Goal: Check status

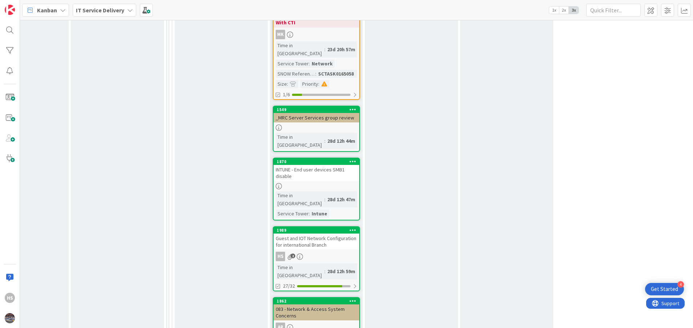
scroll to position [511, 335]
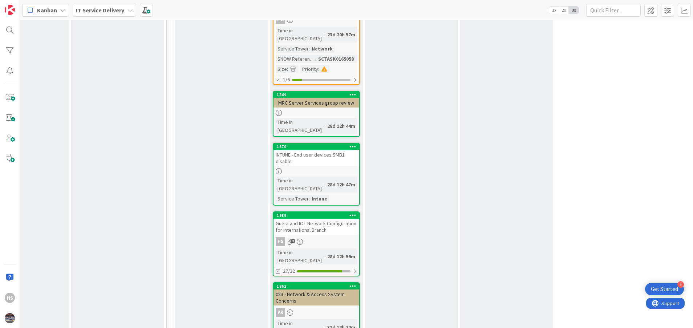
click at [326, 219] on div "Guest and IOT Network Configuration for international Branch" at bounding box center [316, 227] width 86 height 16
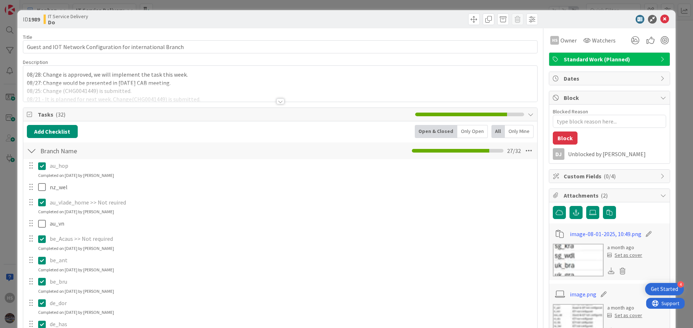
click at [276, 104] on div at bounding box center [280, 101] width 8 height 6
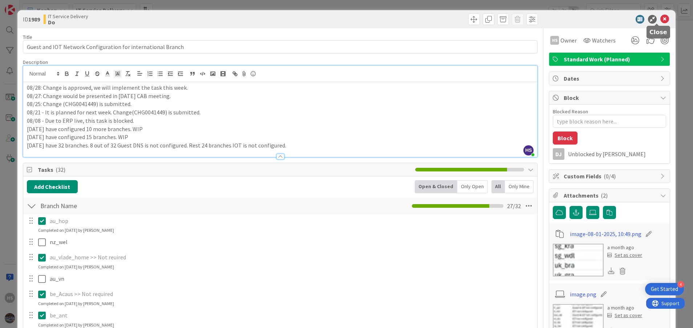
click at [661, 17] on icon at bounding box center [664, 19] width 9 height 9
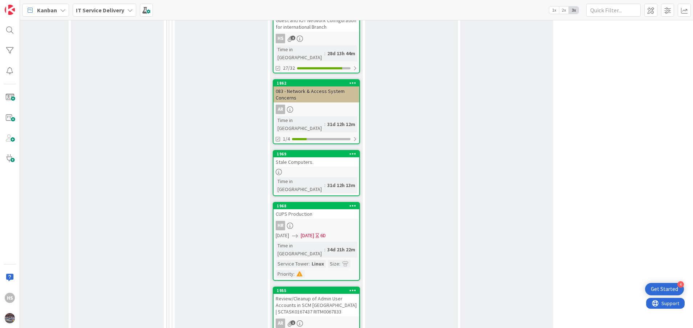
scroll to position [748, 335]
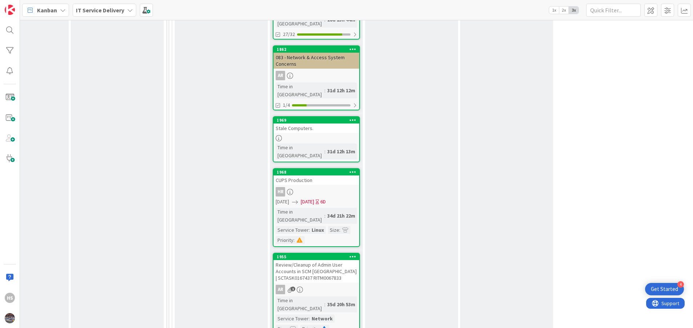
click at [273, 0] on link "1989 Guest and IOT Network Configuration for international Branch HS 2 Time in …" at bounding box center [316, 7] width 87 height 65
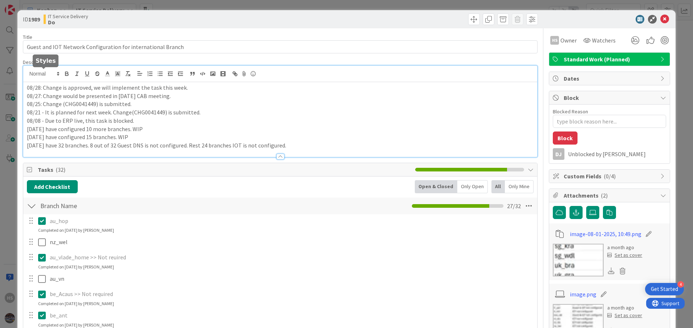
click at [28, 74] on div "08/28: Change is approved, we will implement the task this week. 08/27: Change …" at bounding box center [280, 111] width 514 height 91
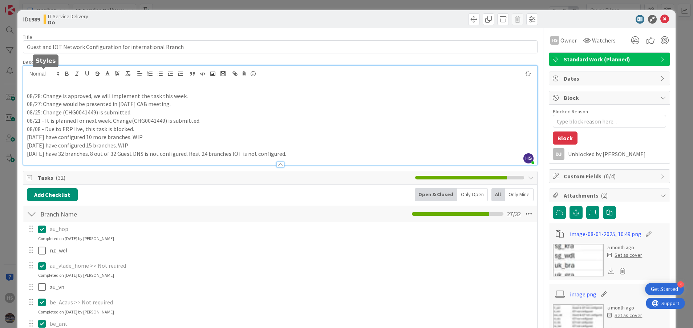
type textarea "x"
click at [96, 83] on div "08/29: We have successfully implemented the change. Completed 08/28: Change is …" at bounding box center [280, 123] width 514 height 83
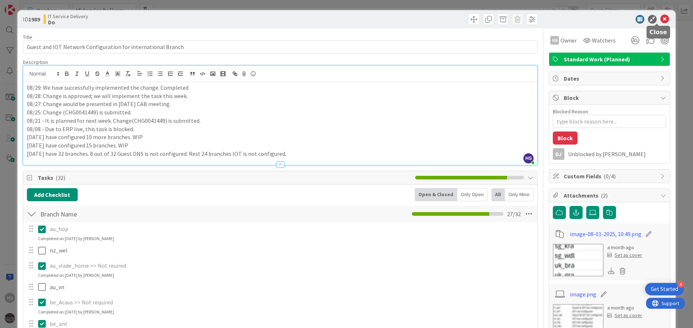
click at [660, 22] on icon at bounding box center [664, 19] width 9 height 9
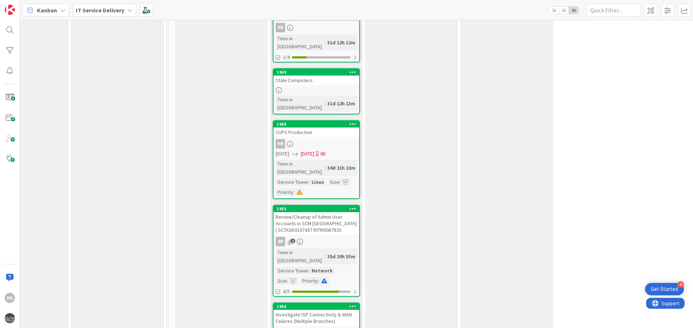
scroll to position [830, 335]
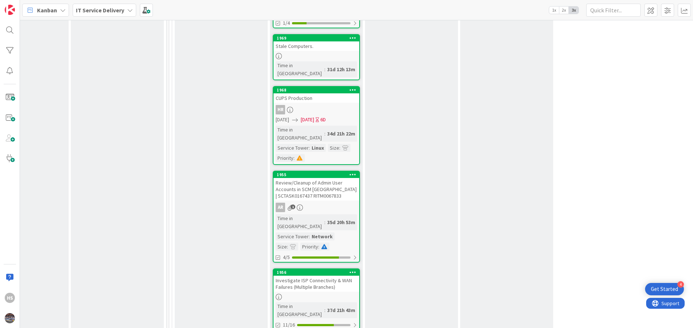
click at [320, 276] on div "Investigate ISP Connectivity & WAN Failures (Multiple Branches)" at bounding box center [316, 284] width 86 height 16
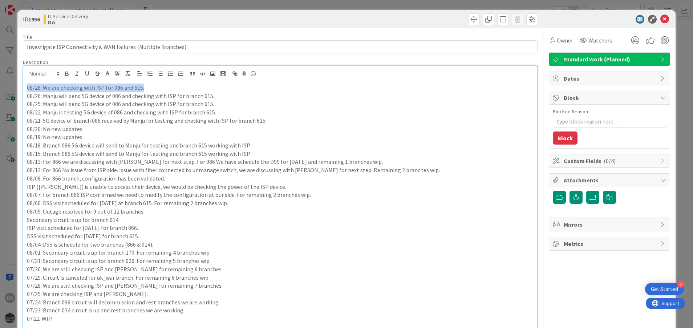
drag, startPoint x: 147, startPoint y: 73, endPoint x: 25, endPoint y: 82, distance: 122.0
click at [25, 82] on div "08/28: We are checking with ISP for 086 and 615. 08/26: Manju will send 5G devi…" at bounding box center [280, 301] width 514 height 471
copy p "08/28: We are checking with ISP for 086 and 615."
click at [24, 91] on div "08/28: We are checking with ISP for 086 and 615. 08/26: Manju will send 5G devi…" at bounding box center [280, 309] width 514 height 454
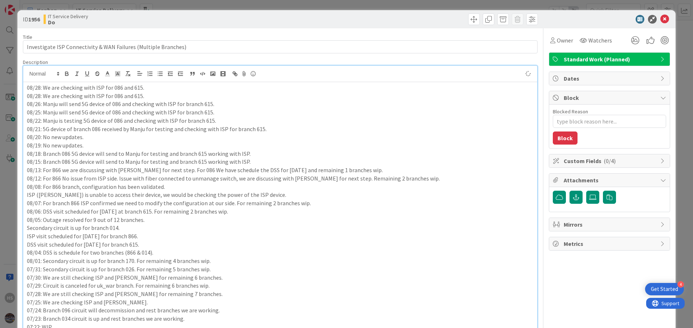
type textarea "x"
drag, startPoint x: 61, startPoint y: 89, endPoint x: 81, endPoint y: 89, distance: 19.6
click at [81, 89] on p "08/28: We are checking with ISP for 086 and 615." at bounding box center [280, 88] width 507 height 8
click at [38, 89] on p "08/28: We are working with ISP for 086 and 615." at bounding box center [280, 88] width 507 height 8
type textarea "x"
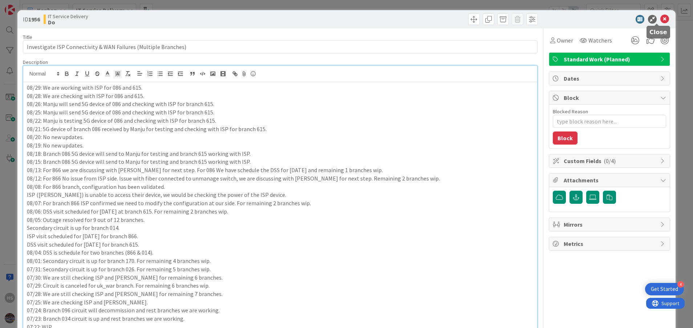
click at [660, 16] on icon at bounding box center [664, 19] width 9 height 9
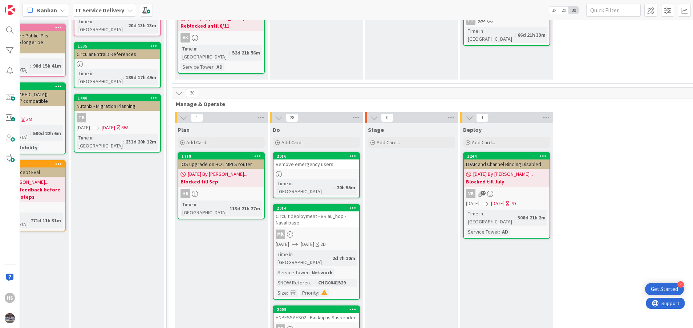
scroll to position [0, 335]
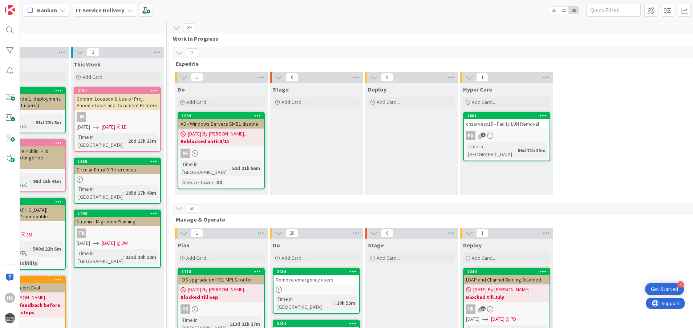
click at [597, 140] on div "1 Do Add Card... 1869 AD - Windows Servers SMB1 disable 07/31/2025 By Hellmut..…" at bounding box center [459, 135] width 571 height 127
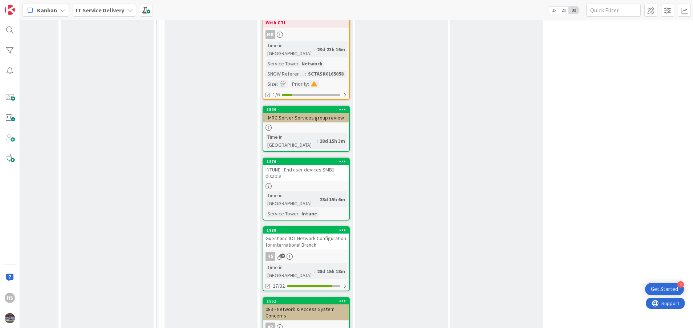
scroll to position [504, 345]
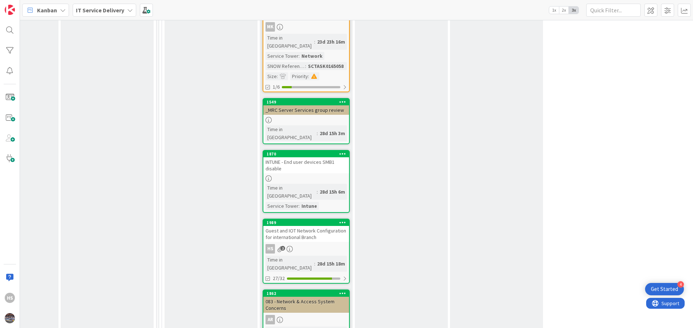
click at [324, 219] on link "1989 Guest and IOT Network Configuration for international Branch HS 2 Time in …" at bounding box center [306, 251] width 87 height 65
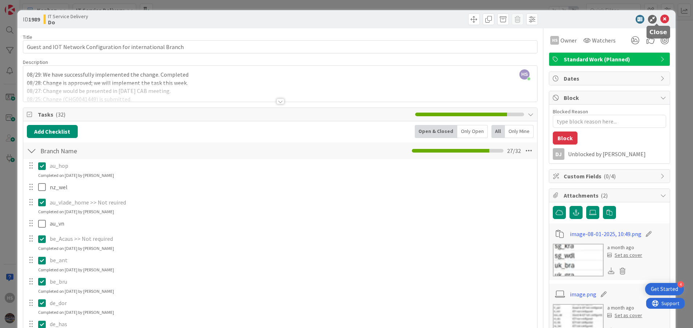
click at [660, 17] on icon at bounding box center [664, 19] width 9 height 9
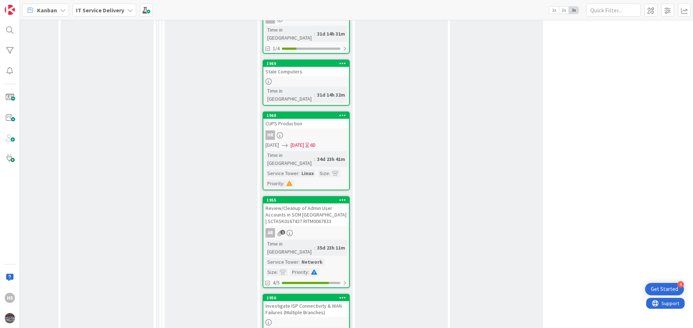
scroll to position [808, 345]
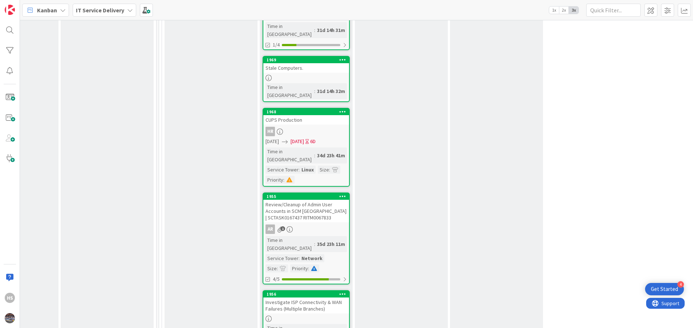
click at [331, 290] on link "1956 Investigate ISP Connectivity & WAN Failures (Multiple Branches) Time in [G…" at bounding box center [306, 321] width 87 height 62
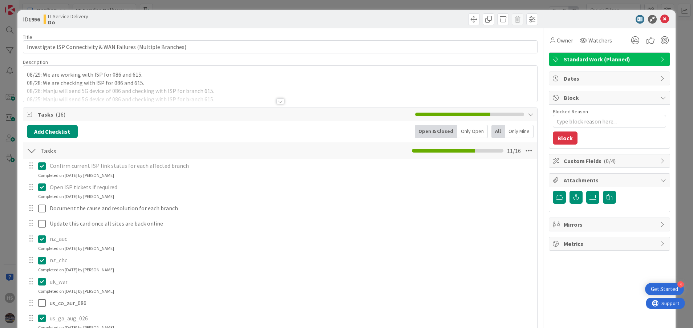
type textarea "x"
click at [660, 18] on icon at bounding box center [664, 19] width 9 height 9
